Goal: Find specific page/section: Find specific page/section

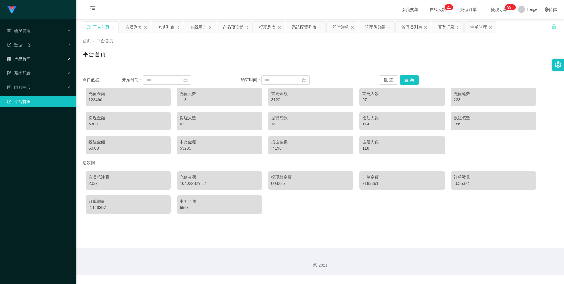
click at [40, 63] on div "产品管理" at bounding box center [38, 59] width 76 height 12
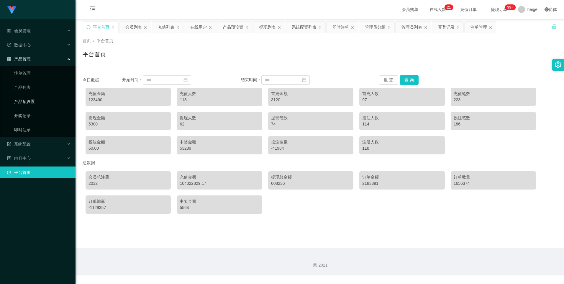
click at [33, 99] on link "产品预设置" at bounding box center [42, 102] width 57 height 12
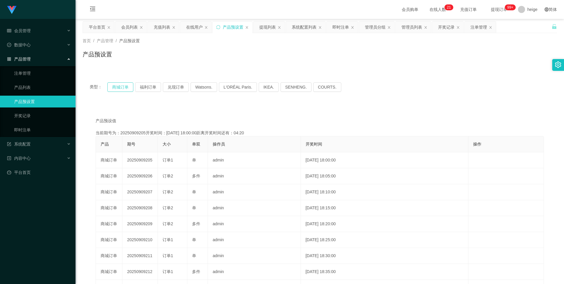
click at [121, 86] on button "商城订单" at bounding box center [120, 86] width 26 height 9
type button "k3wph"
drag, startPoint x: 296, startPoint y: 114, endPoint x: 284, endPoint y: 101, distance: 17.5
click at [296, 114] on div "产品预设值 添加期号 当前期号为：20250909205开奖时间：[DATE] 18:00:00距离开奖时间还有：03:47 产品 期号 大小 单双 操作员 …" at bounding box center [320, 221] width 475 height 233
